Goal: Task Accomplishment & Management: Manage account settings

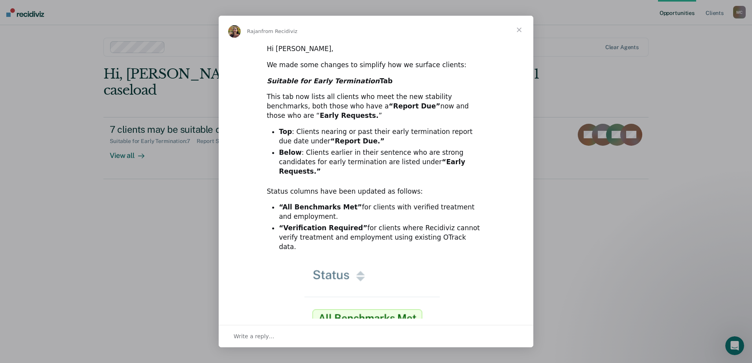
click at [520, 28] on span "Close" at bounding box center [519, 30] width 28 height 28
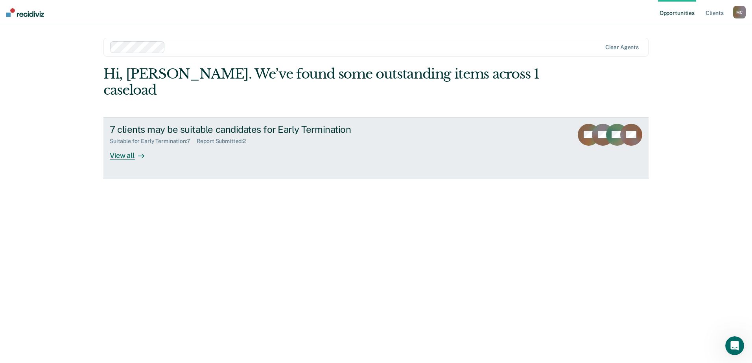
click at [120, 145] on div "View all" at bounding box center [132, 152] width 44 height 15
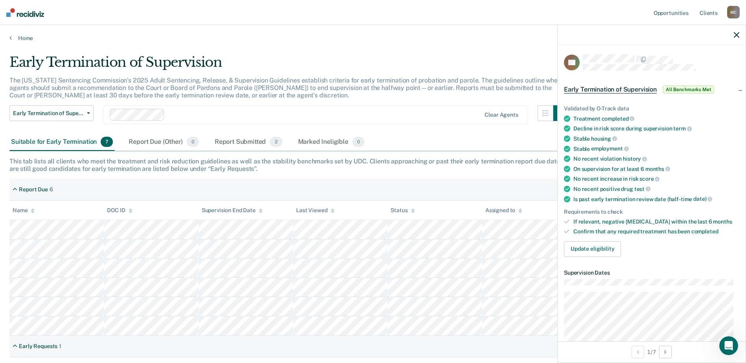
click at [736, 34] on icon "button" at bounding box center [737, 35] width 6 height 6
click at [585, 251] on button "Update eligibility" at bounding box center [592, 249] width 57 height 16
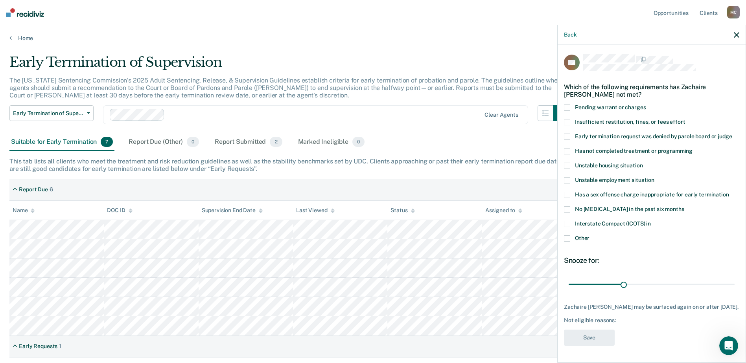
scroll to position [5, 0]
drag, startPoint x: 623, startPoint y: 280, endPoint x: 742, endPoint y: 280, distance: 119.1
type input "90"
click at [735, 280] on input "range" at bounding box center [652, 285] width 166 height 14
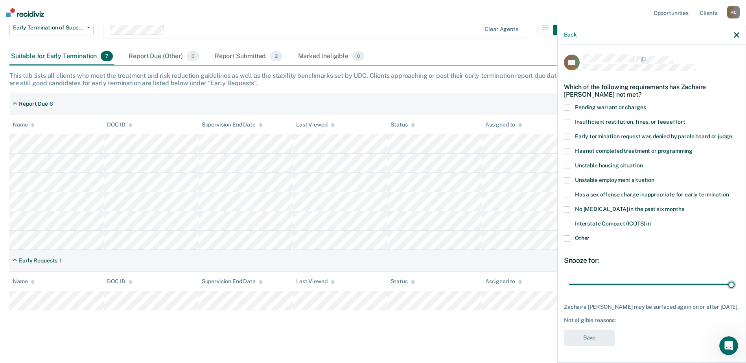
scroll to position [90, 0]
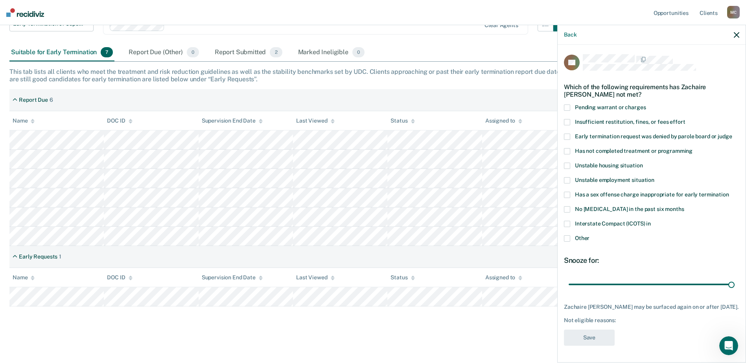
click at [567, 236] on span at bounding box center [567, 239] width 6 height 6
click at [589, 236] on input "Other" at bounding box center [589, 236] width 0 height 0
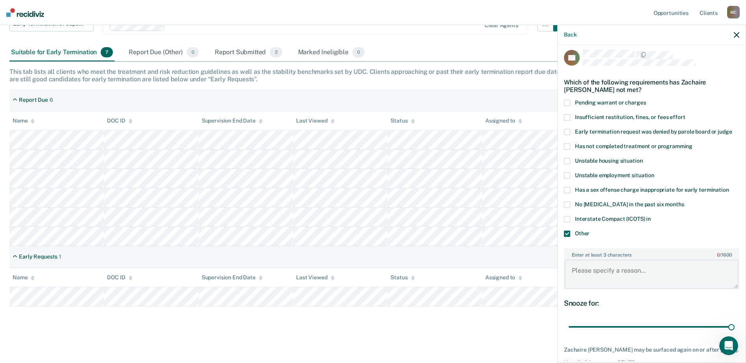
click at [586, 275] on textarea "Enter at least 3 characters 0 / 1600" at bounding box center [652, 274] width 174 height 29
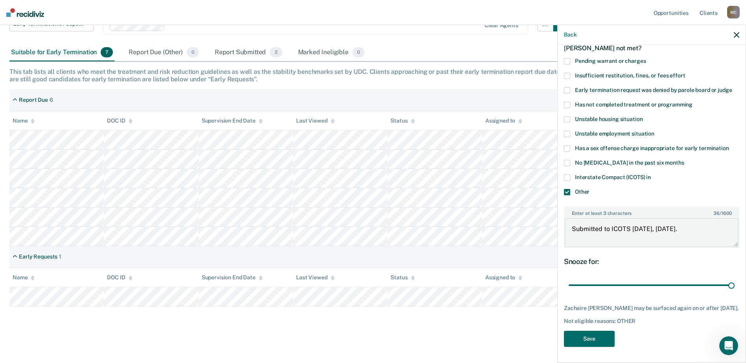
scroll to position [52, 0]
type textarea "Submitted to ICOTS [DATE], [DATE]."
click at [589, 339] on button "Save" at bounding box center [589, 339] width 51 height 16
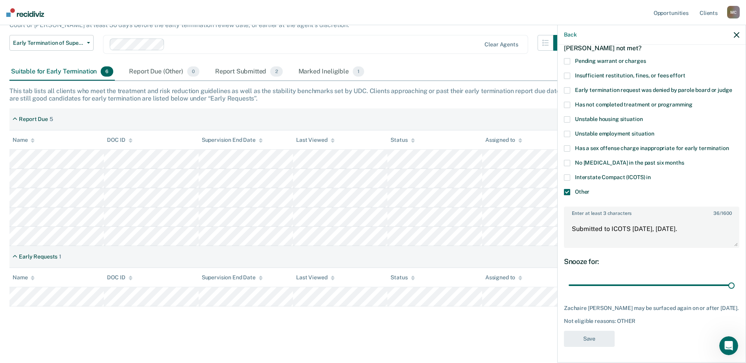
scroll to position [70, 0]
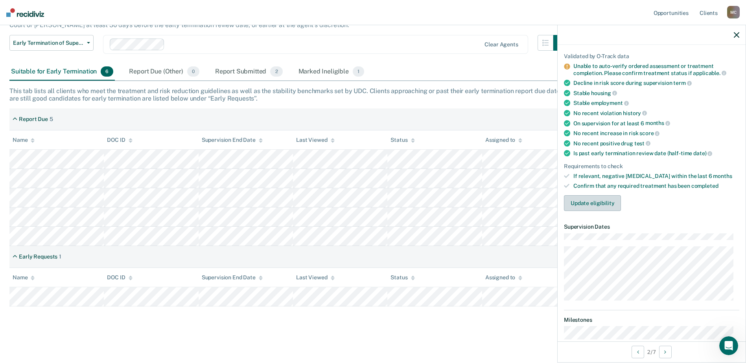
click at [586, 202] on button "Update eligibility" at bounding box center [592, 203] width 57 height 16
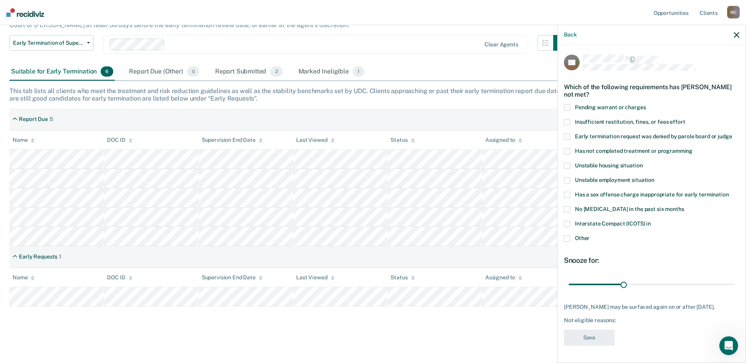
click at [567, 226] on span at bounding box center [567, 224] width 6 height 6
click at [651, 221] on input "Interstate Compact (ICOTS) in" at bounding box center [651, 221] width 0 height 0
click at [593, 339] on button "Save" at bounding box center [589, 338] width 51 height 16
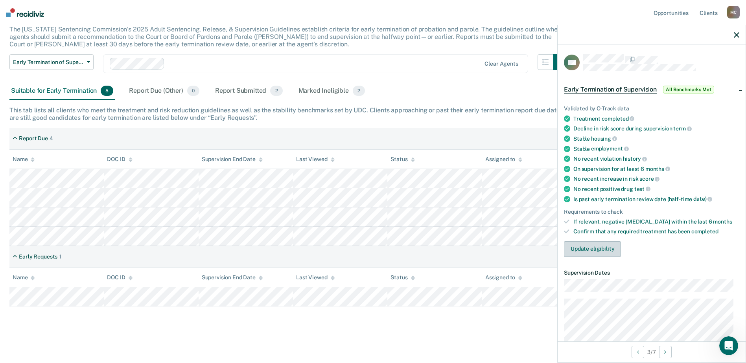
click at [592, 249] on button "Update eligibility" at bounding box center [592, 249] width 57 height 16
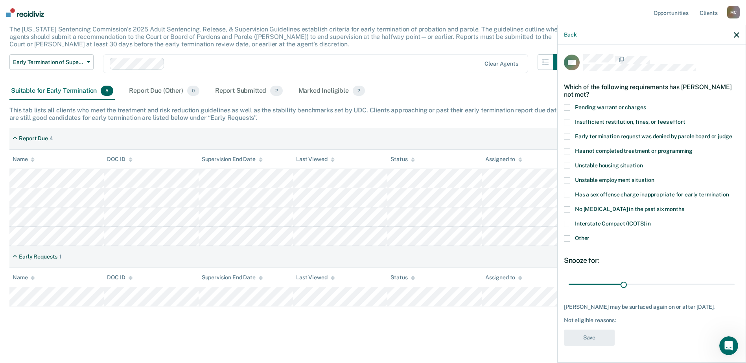
click at [567, 177] on span at bounding box center [567, 180] width 6 height 6
click at [654, 177] on input "Unstable employment situation" at bounding box center [654, 177] width 0 height 0
click at [591, 333] on button "Save" at bounding box center [589, 338] width 51 height 16
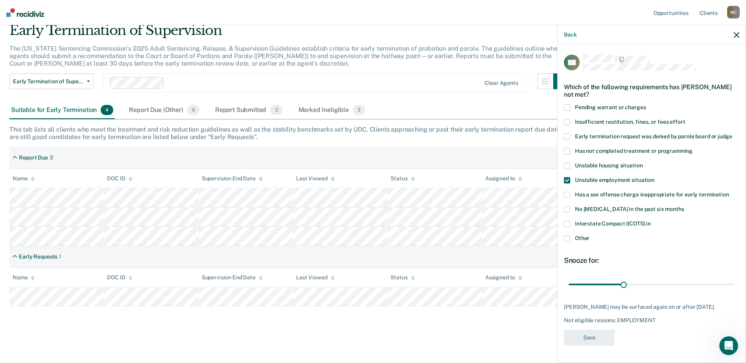
scroll to position [32, 0]
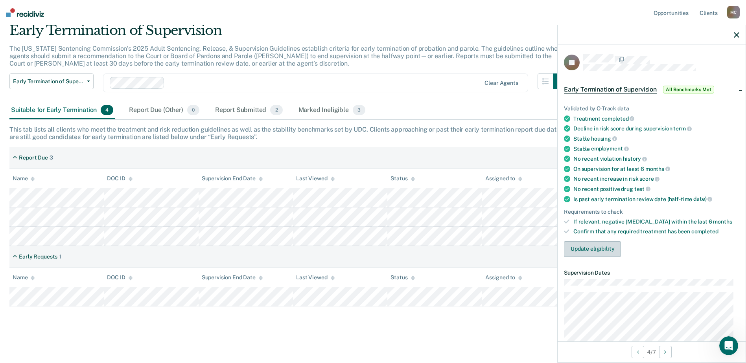
click at [600, 249] on button "Update eligibility" at bounding box center [592, 249] width 57 height 16
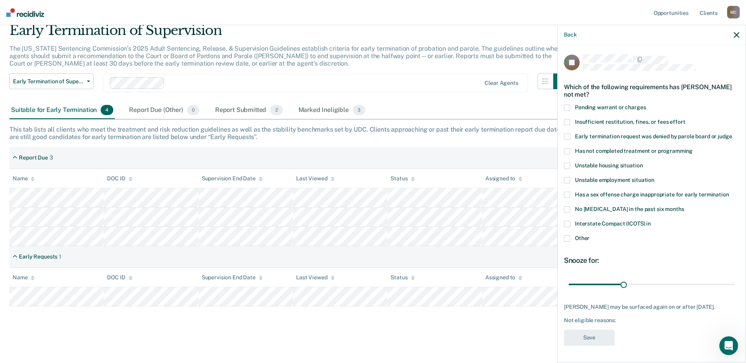
click at [569, 123] on span at bounding box center [567, 122] width 6 height 6
click at [685, 119] on input "Insufficient restitution, fines, or fees effort" at bounding box center [685, 119] width 0 height 0
click at [588, 337] on button "Save" at bounding box center [589, 338] width 51 height 16
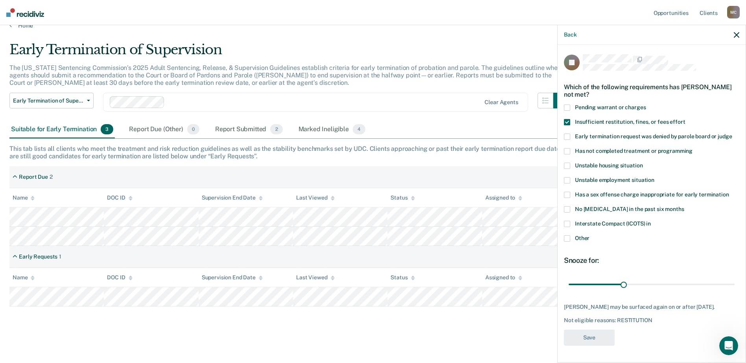
scroll to position [13, 0]
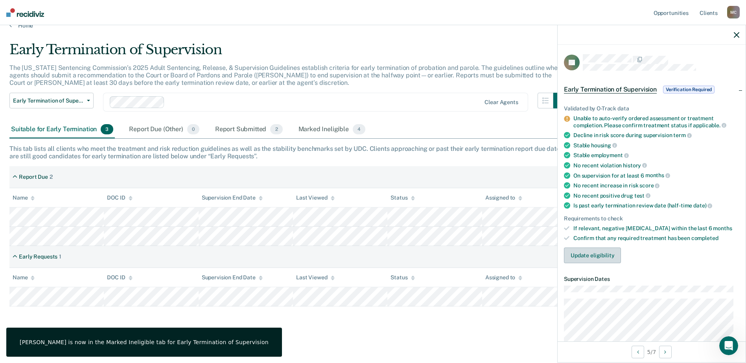
click at [592, 256] on button "Update eligibility" at bounding box center [592, 256] width 57 height 16
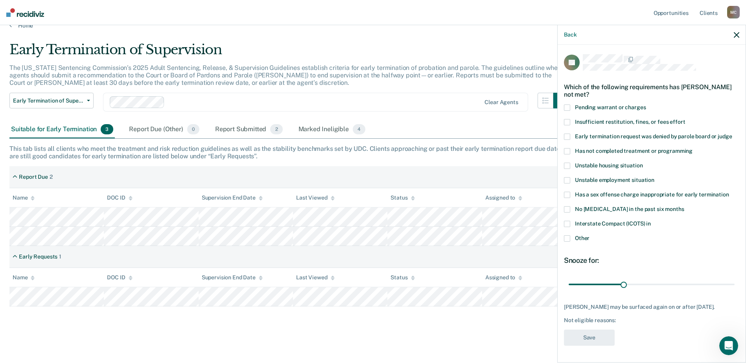
click at [567, 149] on span at bounding box center [567, 151] width 6 height 6
click at [692, 148] on input "Has not completed treatment or programming" at bounding box center [692, 148] width 0 height 0
click at [591, 337] on button "Save" at bounding box center [589, 338] width 51 height 16
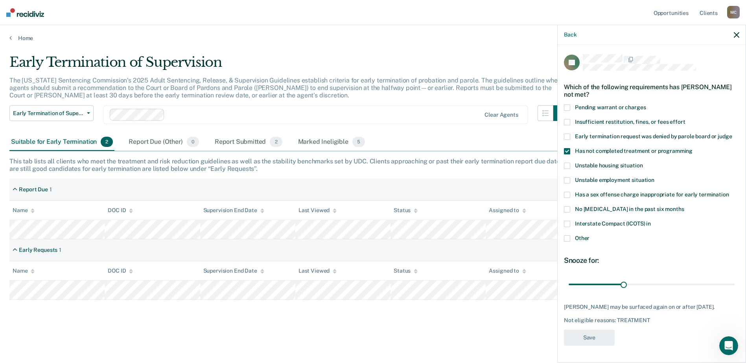
scroll to position [0, 0]
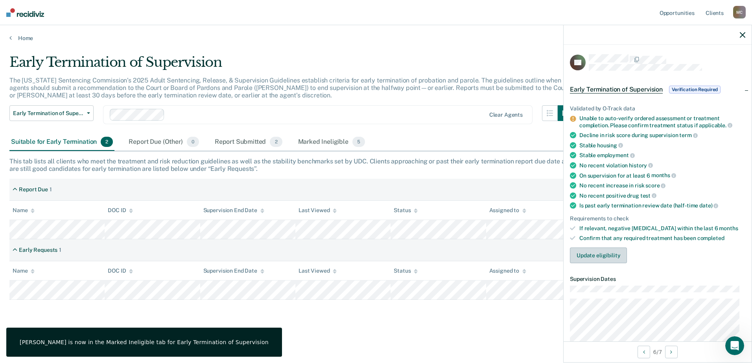
click at [577, 256] on button "Update eligibility" at bounding box center [598, 256] width 57 height 16
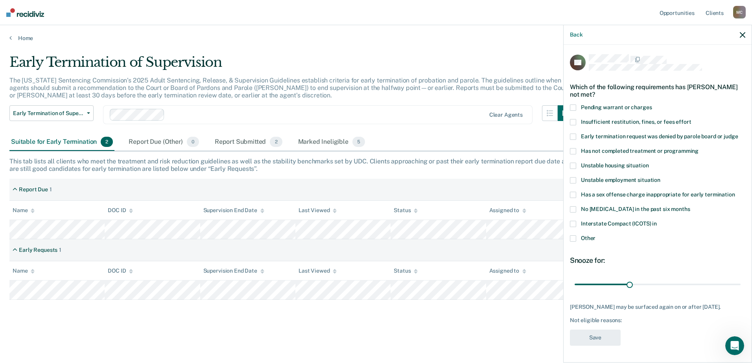
click at [574, 150] on span at bounding box center [573, 151] width 6 height 6
click at [698, 148] on input "Has not completed treatment or programming" at bounding box center [698, 148] width 0 height 0
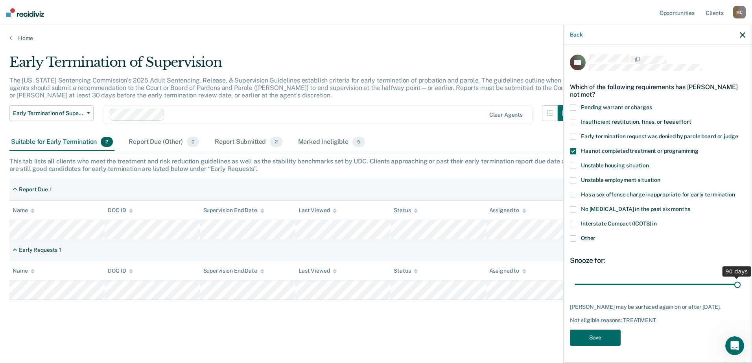
drag, startPoint x: 630, startPoint y: 284, endPoint x: 753, endPoint y: 272, distance: 123.2
type input "90"
click at [740, 278] on input "range" at bounding box center [658, 285] width 166 height 14
click at [585, 337] on button "Save" at bounding box center [595, 338] width 51 height 16
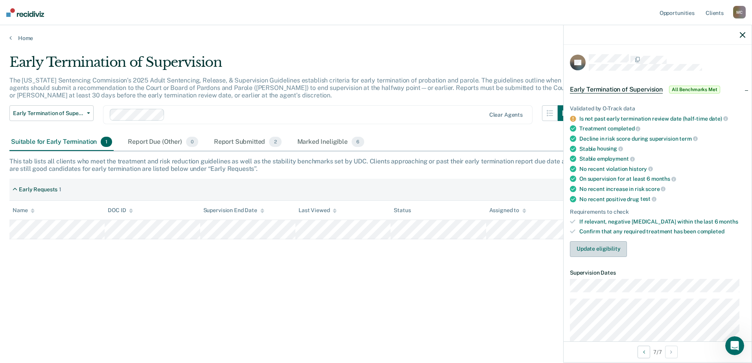
click at [584, 245] on button "Update eligibility" at bounding box center [598, 249] width 57 height 16
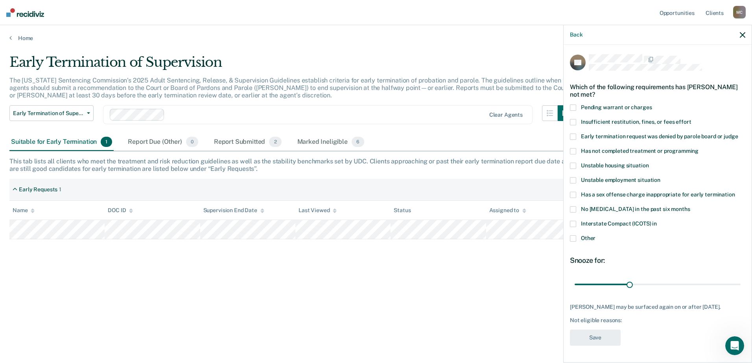
click at [575, 120] on span at bounding box center [573, 122] width 6 height 6
click at [691, 119] on input "Insufficient restitution, fines, or fees effort" at bounding box center [691, 119] width 0 height 0
type input "90"
click at [731, 284] on input "range" at bounding box center [658, 285] width 166 height 14
click at [607, 340] on button "Save" at bounding box center [595, 338] width 51 height 16
